Goal: Task Accomplishment & Management: Complete application form

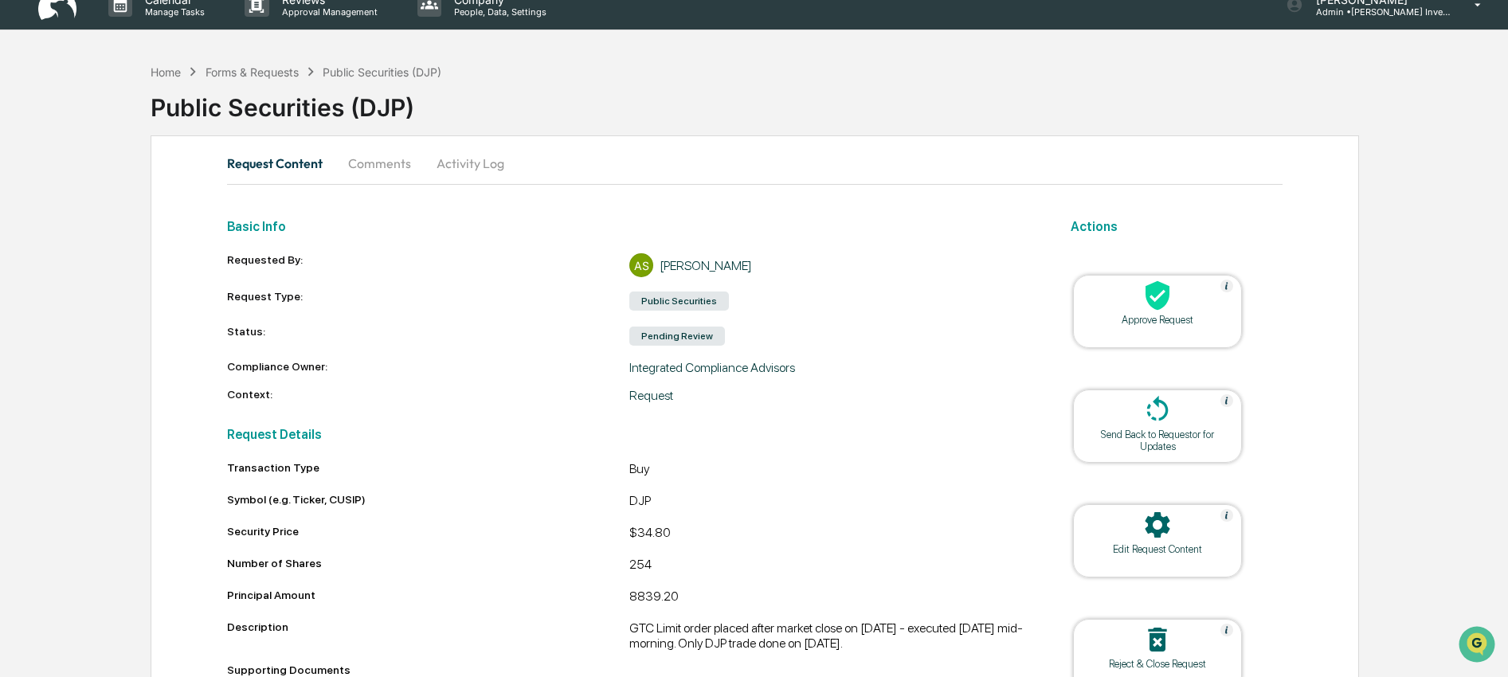
scroll to position [25, 0]
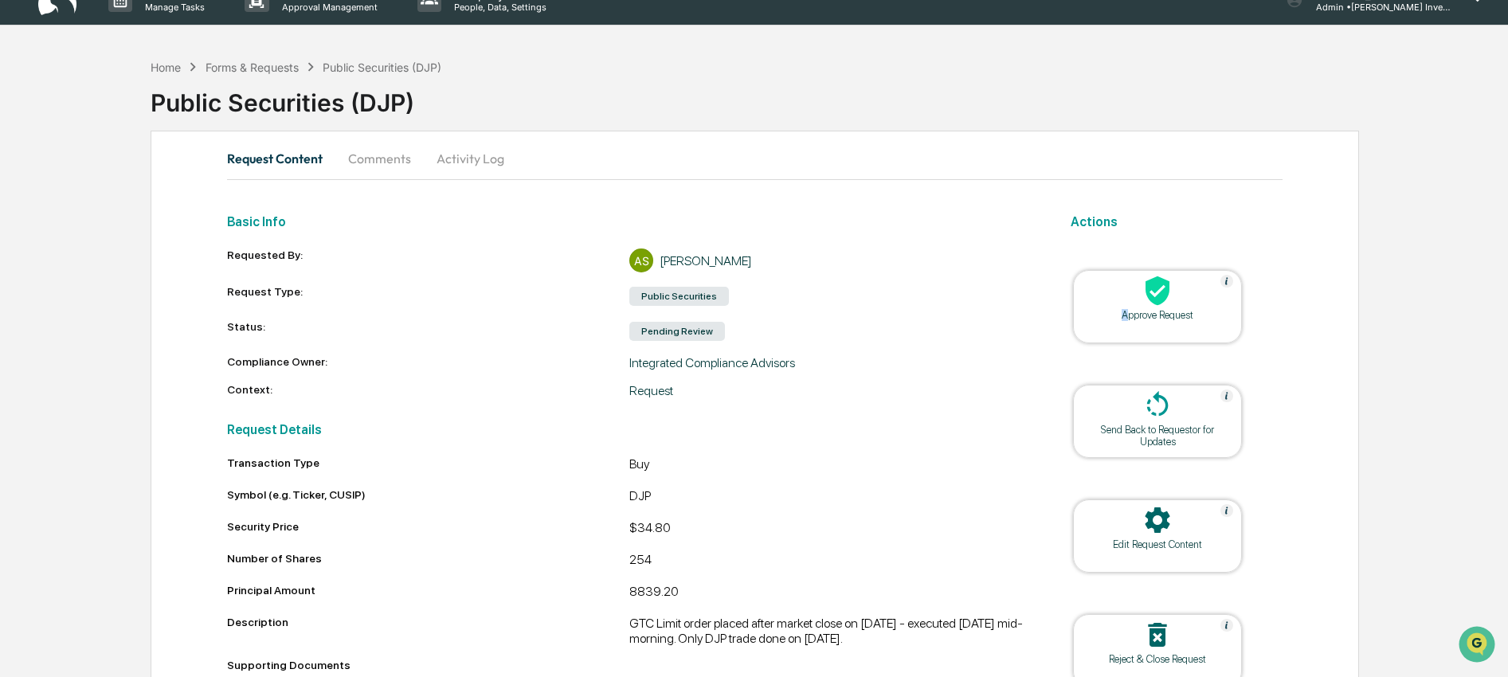
click at [1121, 315] on div "Approve Request" at bounding box center [1157, 315] width 143 height 12
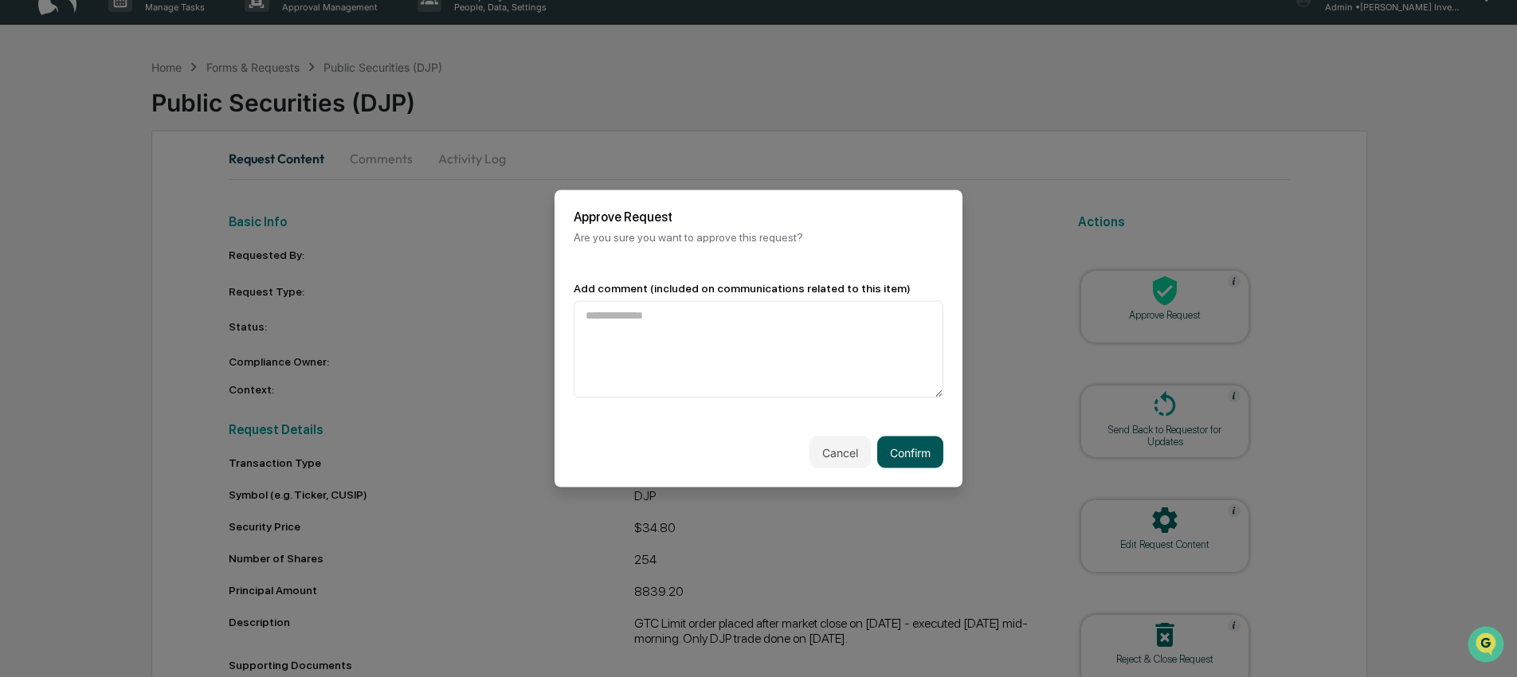
click at [909, 458] on button "Confirm" at bounding box center [910, 453] width 66 height 32
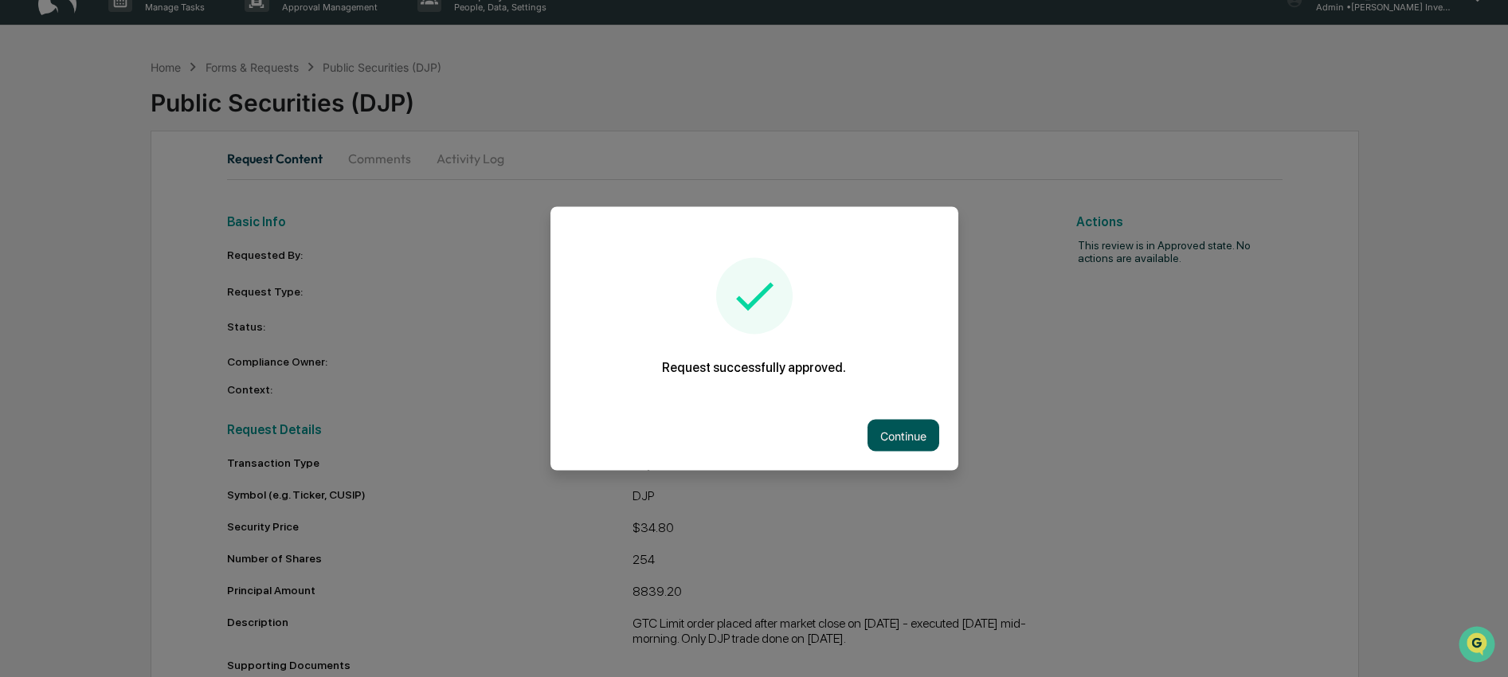
click at [923, 433] on button "Continue" at bounding box center [904, 436] width 72 height 32
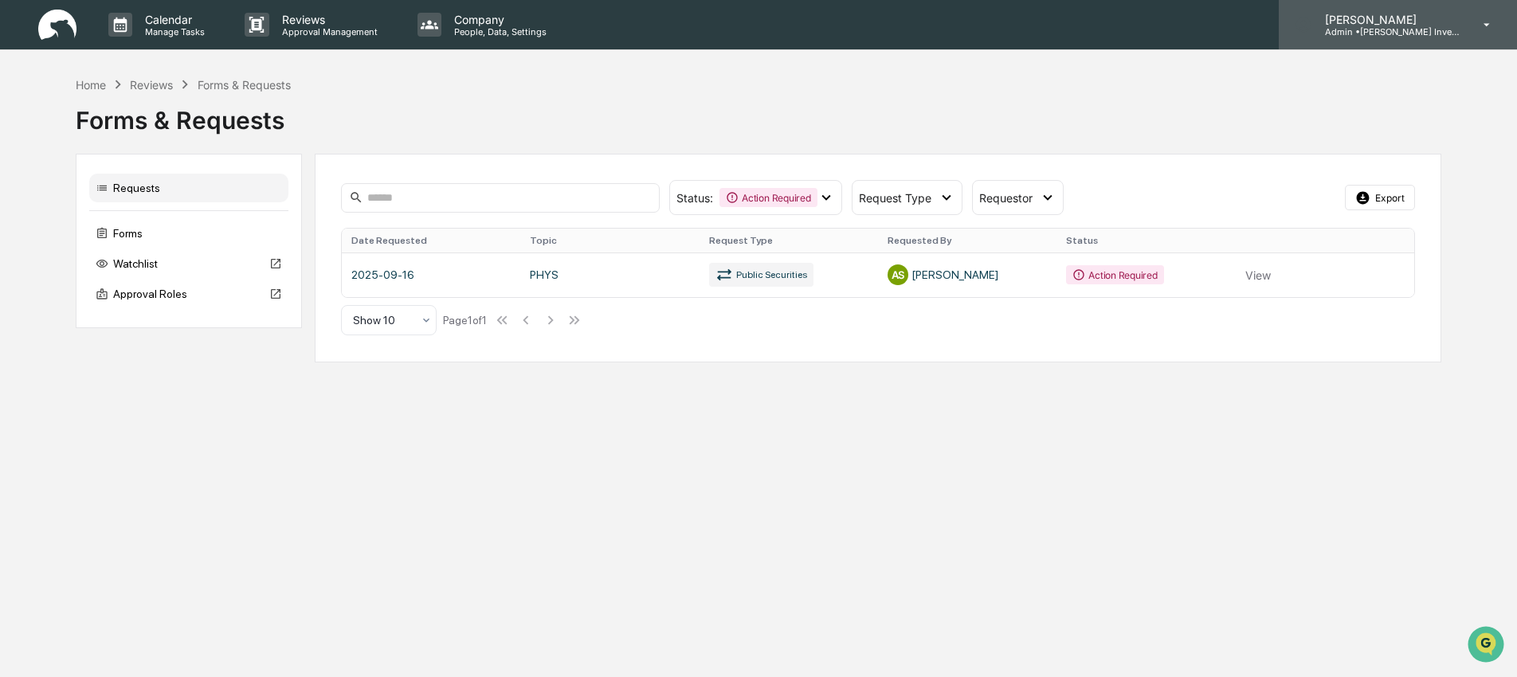
click at [1405, 22] on p "[PERSON_NAME]" at bounding box center [1386, 20] width 148 height 14
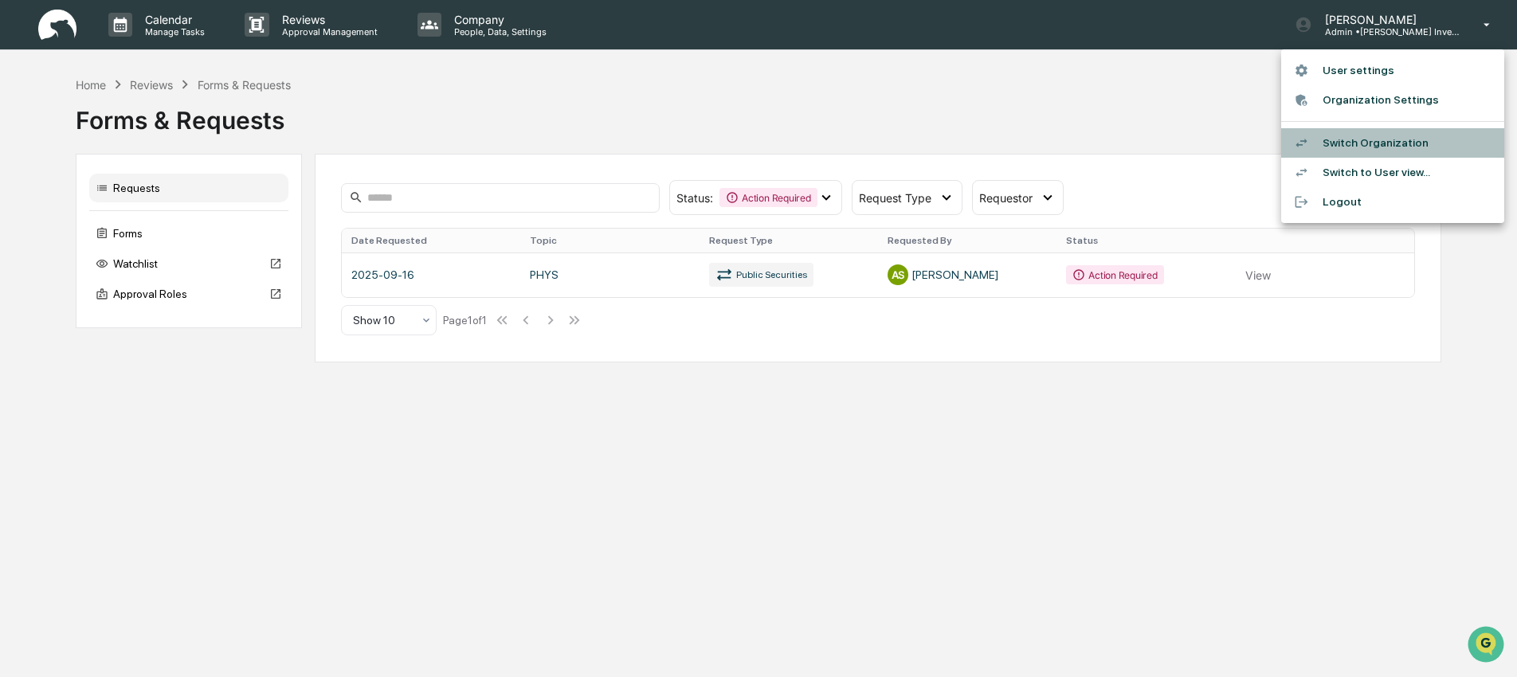
click at [1383, 143] on li "Switch Organization" at bounding box center [1392, 142] width 223 height 29
